Goal: Task Accomplishment & Management: Use online tool/utility

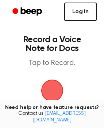
click at [81, 12] on link "Log in" at bounding box center [80, 12] width 33 height 18
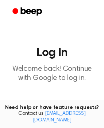
click at [29, 12] on icon "Beep" at bounding box center [27, 11] width 31 height 11
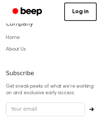
scroll to position [938, 0]
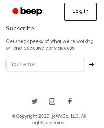
click at [82, 10] on link "Log in" at bounding box center [80, 12] width 33 height 18
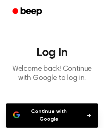
click at [75, 111] on button "Continue with Google" at bounding box center [52, 115] width 92 height 24
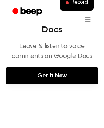
scroll to position [351, 0]
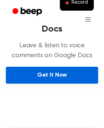
click at [64, 74] on link "Get It Now" at bounding box center [52, 75] width 92 height 17
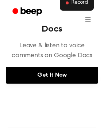
click at [72, 6] on button "Record" at bounding box center [77, 2] width 34 height 15
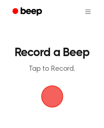
click at [50, 90] on span "button" at bounding box center [52, 96] width 41 height 41
click at [50, 96] on span "button" at bounding box center [52, 96] width 29 height 29
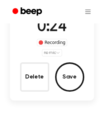
scroll to position [64, 0]
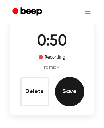
click at [67, 90] on button "Save" at bounding box center [69, 91] width 29 height 29
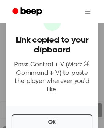
scroll to position [78, 0]
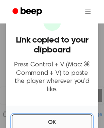
click at [42, 122] on button "OK" at bounding box center [52, 122] width 81 height 16
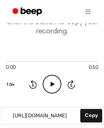
scroll to position [58, 0]
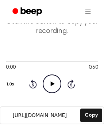
click at [50, 82] on icon "Play Audio" at bounding box center [52, 83] width 19 height 19
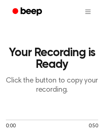
scroll to position [112, 0]
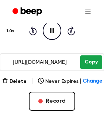
click at [90, 60] on button "Copy" at bounding box center [91, 62] width 22 height 14
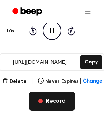
click at [53, 101] on button "Record" at bounding box center [52, 100] width 46 height 19
